Goal: Task Accomplishment & Management: Complete application form

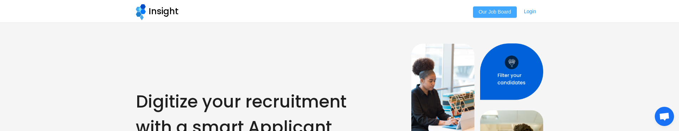
click at [489, 15] on button "Our Job Board" at bounding box center [495, 11] width 44 height 11
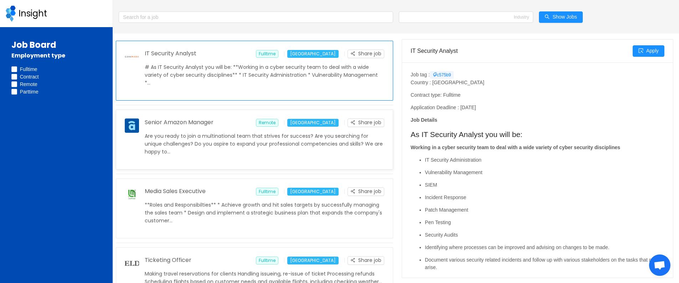
click at [250, 131] on p "Are you ready to join a multinational team that strives for success? Are you se…" at bounding box center [264, 144] width 239 height 24
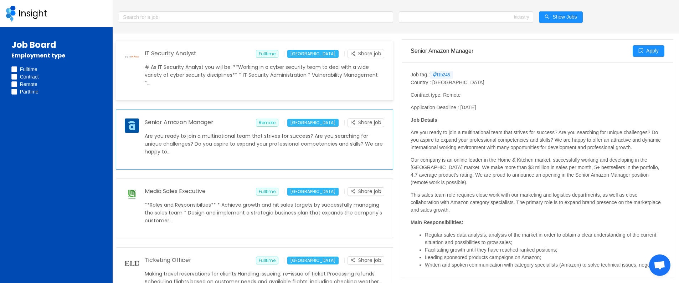
click at [354, 80] on p "# As IT Security Analyst you will be: **Working in a cyber security team to dea…" at bounding box center [264, 75] width 239 height 24
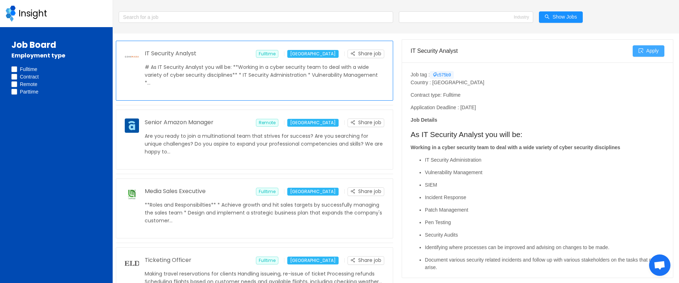
click at [652, 55] on button "Apply" at bounding box center [648, 50] width 32 height 11
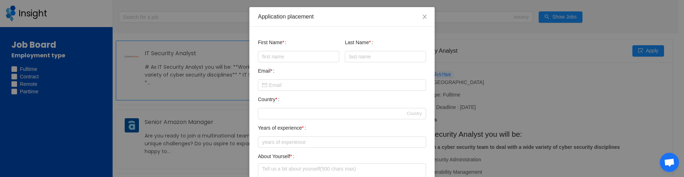
click at [83, 86] on div "Application placement First Name * Last Name * Email * Country * Country Years …" at bounding box center [342, 88] width 684 height 177
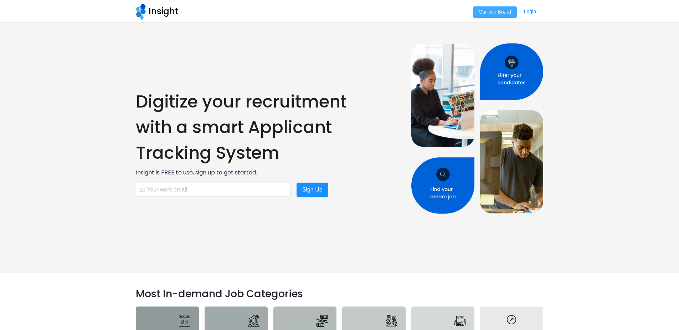
click at [488, 15] on button "Our Job Board" at bounding box center [495, 11] width 44 height 11
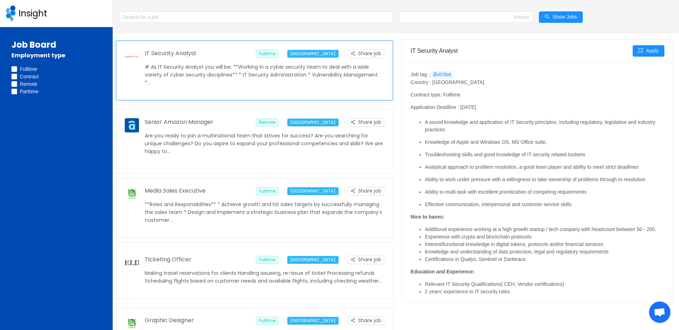
scroll to position [380, 0]
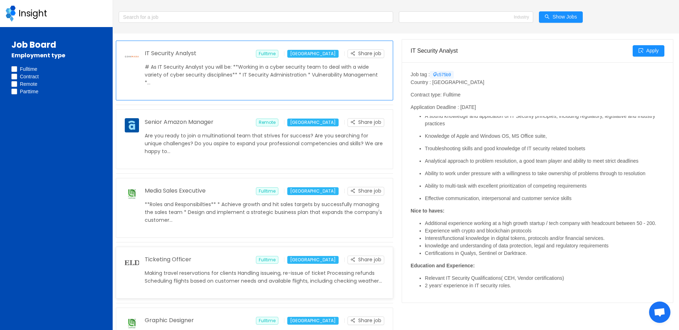
click at [131, 263] on img at bounding box center [132, 263] width 14 height 14
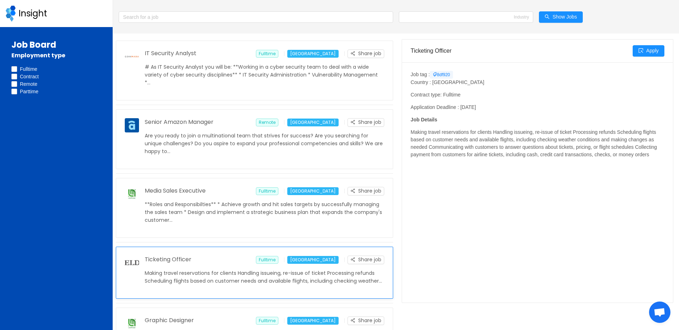
scroll to position [0, 0]
click at [241, 135] on p "Are you ready to join a multinational team that strives for success? Are you se…" at bounding box center [264, 144] width 239 height 24
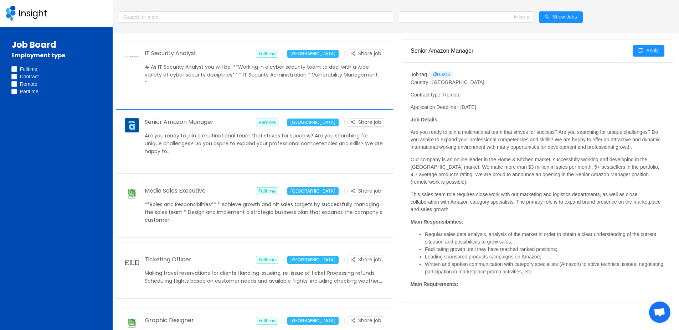
click at [550, 119] on p "Job Details" at bounding box center [537, 119] width 254 height 7
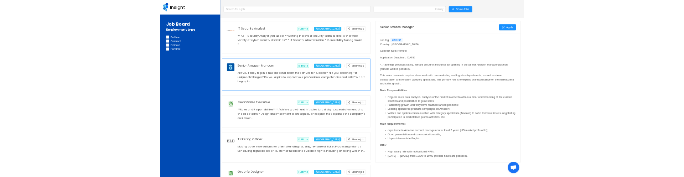
scroll to position [96, 0]
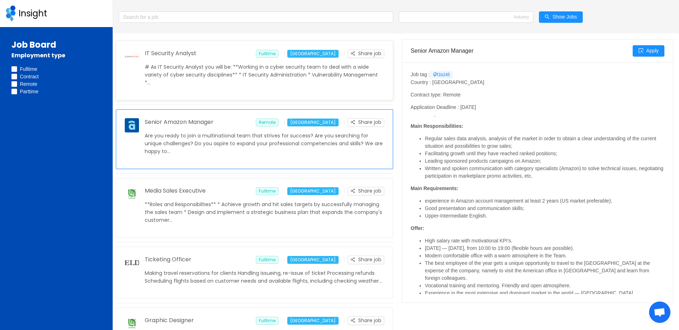
click at [240, 81] on p "# As IT Security Analyst you will be: **Working in a cyber security team to dea…" at bounding box center [264, 75] width 239 height 24
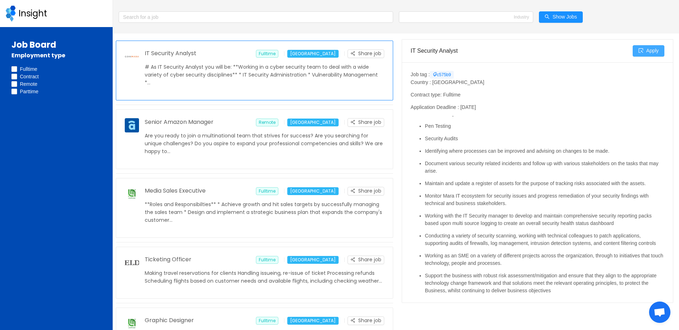
click at [645, 49] on button "Apply" at bounding box center [648, 50] width 32 height 11
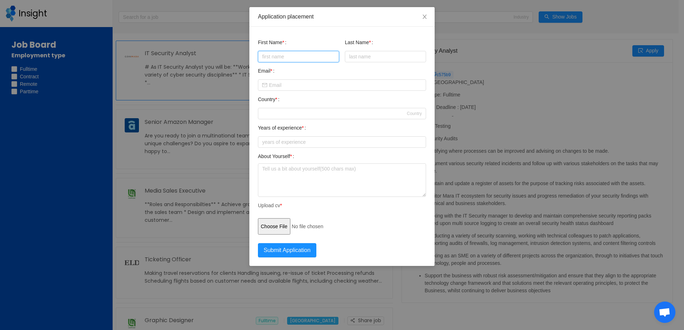
click at [305, 57] on input "text" at bounding box center [298, 56] width 81 height 11
type input "test"
click at [358, 58] on input "text" at bounding box center [385, 56] width 81 height 11
type input "name"
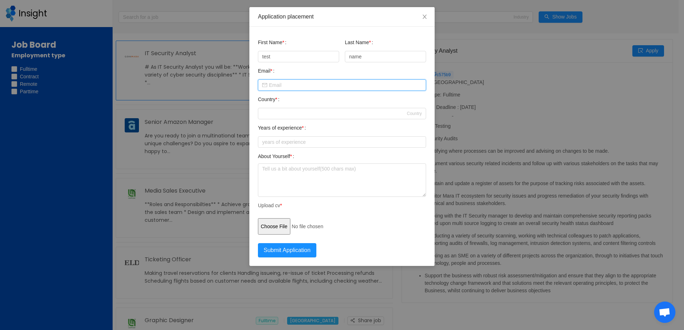
click at [286, 86] on input "text" at bounding box center [342, 84] width 168 height 11
type input "[PERSON_NAME][EMAIL_ADDRESS][DOMAIN_NAME]"
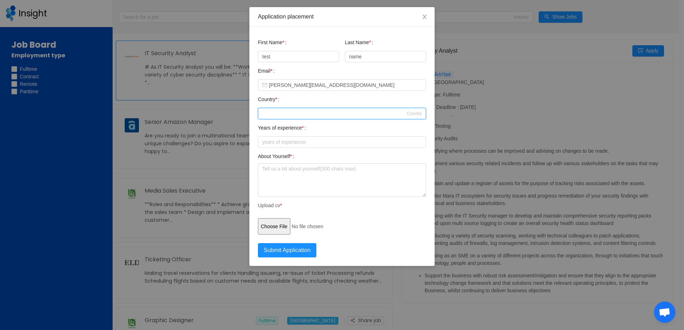
click at [310, 109] on div at bounding box center [339, 113] width 155 height 11
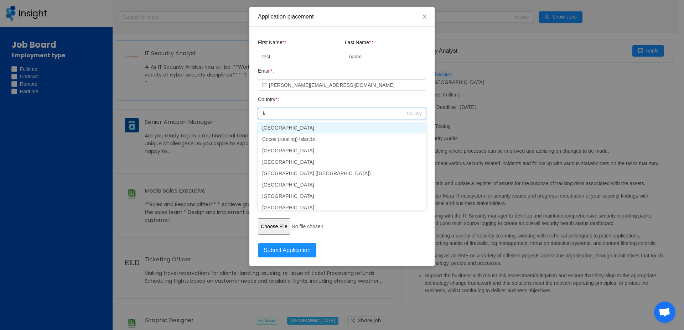
type input "ke"
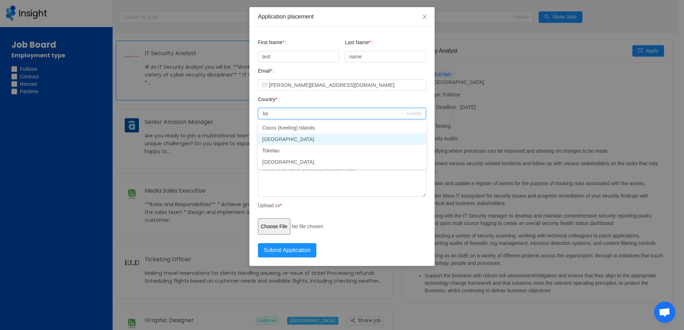
click at [290, 138] on li "[GEOGRAPHIC_DATA]" at bounding box center [342, 139] width 168 height 11
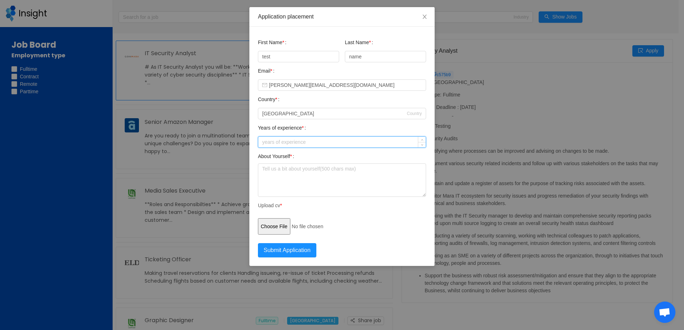
click at [284, 142] on input at bounding box center [341, 142] width 167 height 11
type input "5"
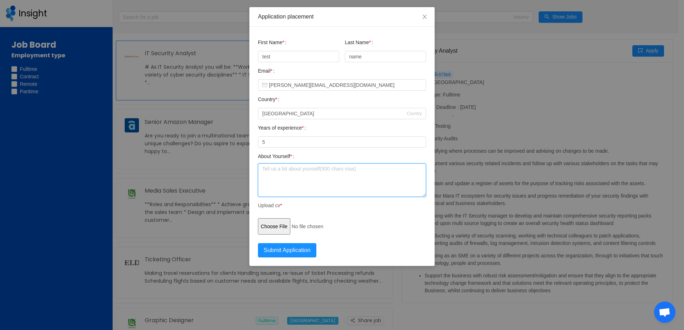
click at [284, 168] on textarea at bounding box center [342, 180] width 168 height 33
type textarea "a"
type textarea "test description"
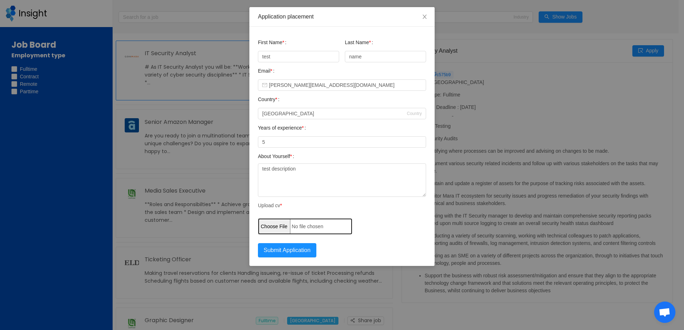
click at [276, 225] on input "file" at bounding box center [305, 226] width 94 height 16
click at [277, 221] on input "file" at bounding box center [305, 226] width 94 height 16
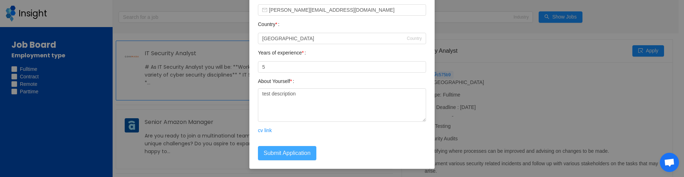
scroll to position [76, 0]
click at [289, 150] on button "Submit Application" at bounding box center [287, 153] width 58 height 14
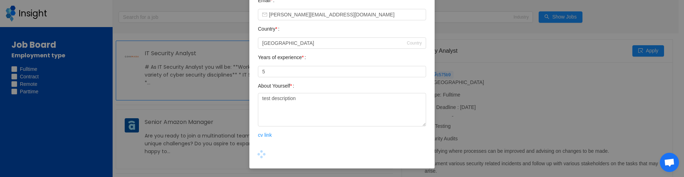
scroll to position [71, 0]
